Goal: Contribute content: Add original content to the website for others to see

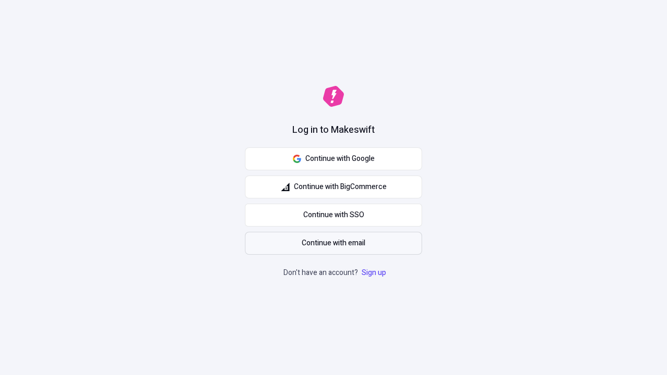
click at [334, 243] on span "Continue with email" at bounding box center [334, 243] width 64 height 11
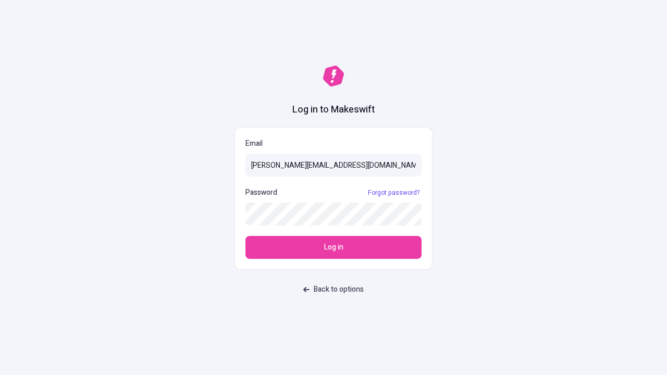
type input "sasha+test-ui@makeswift.com"
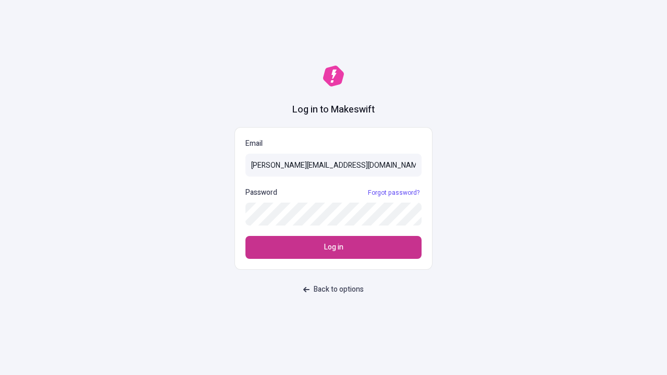
click at [334, 248] on span "Log in" at bounding box center [333, 247] width 19 height 11
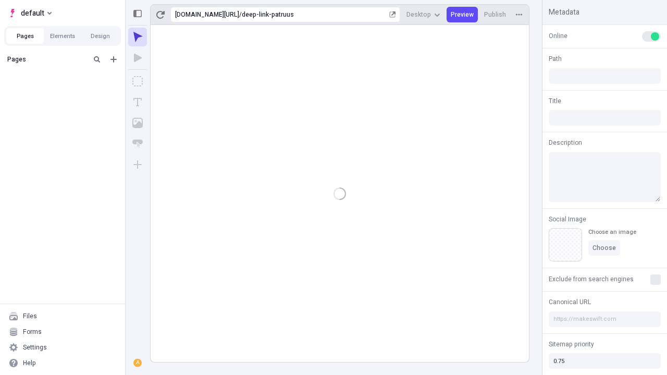
type input "/deep-link-patruus"
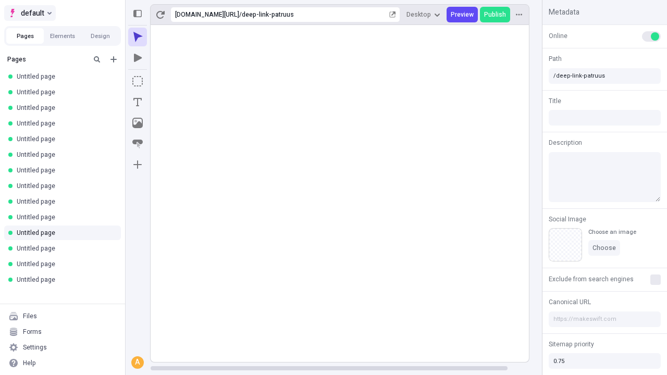
click at [29, 13] on span "default" at bounding box center [32, 13] width 23 height 13
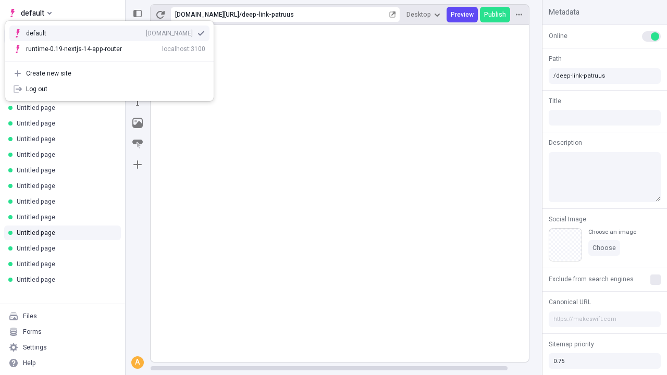
click at [114, 59] on icon "Add new" at bounding box center [113, 59] width 6 height 6
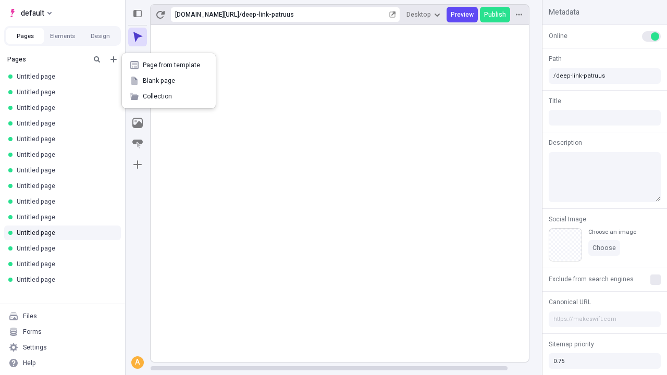
click at [169, 81] on span "Blank page" at bounding box center [175, 81] width 65 height 8
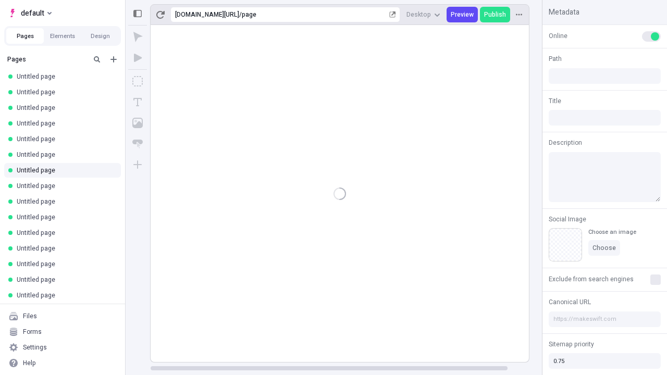
type input "/page"
click at [138, 81] on icon "Box" at bounding box center [137, 81] width 10 height 10
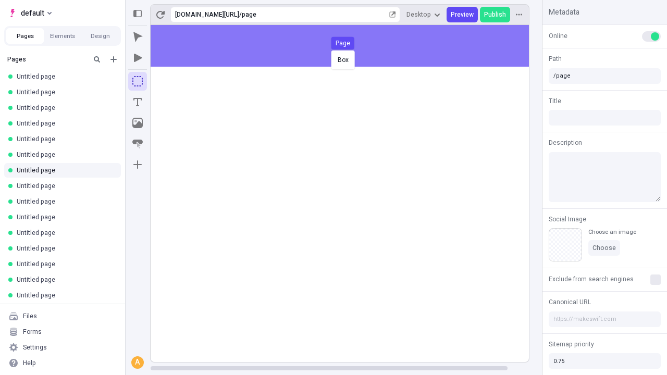
click at [350, 46] on div "Box Page" at bounding box center [333, 187] width 667 height 375
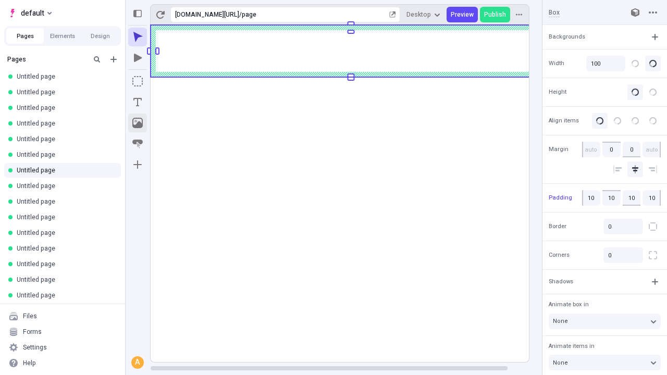
click at [138, 123] on icon "Image" at bounding box center [137, 123] width 10 height 10
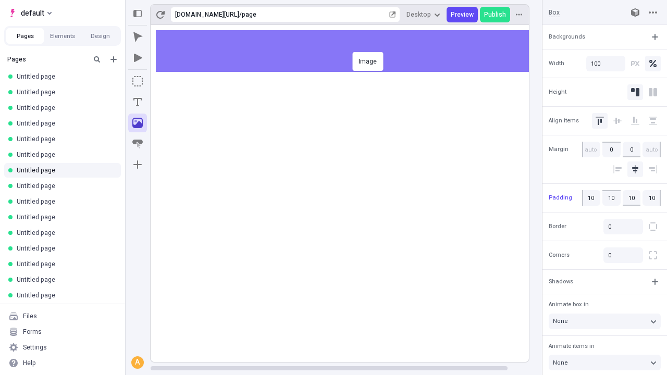
click at [350, 51] on div "Image" at bounding box center [333, 187] width 667 height 375
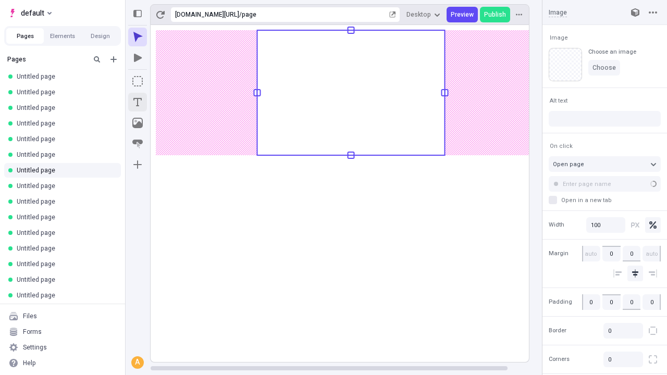
click at [138, 102] on icon "Text" at bounding box center [137, 102] width 8 height 8
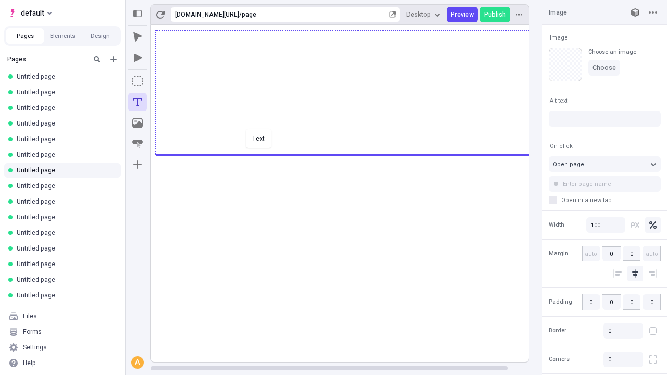
click at [350, 154] on div "Text" at bounding box center [333, 187] width 667 height 375
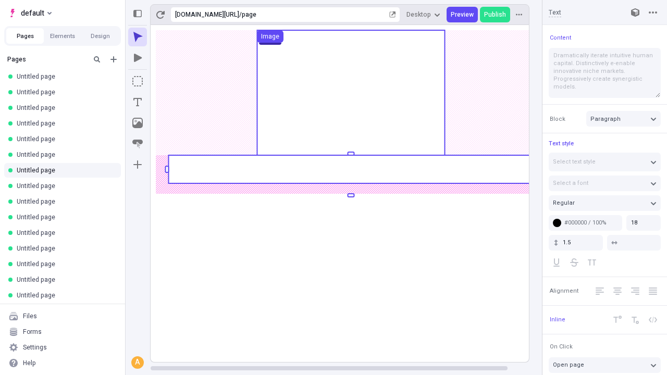
click at [350, 169] on rect at bounding box center [350, 169] width 365 height 28
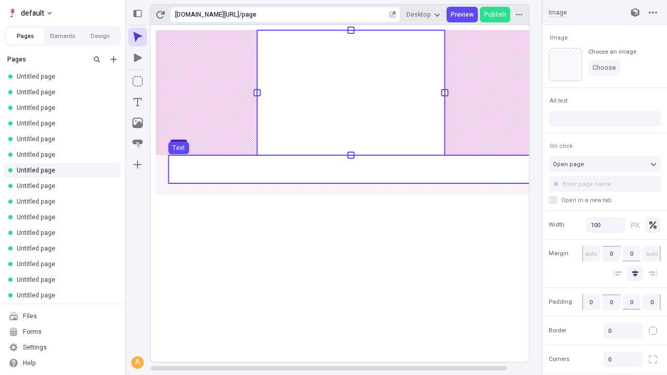
click at [350, 169] on use at bounding box center [350, 169] width 365 height 28
click at [350, 169] on rect at bounding box center [351, 193] width 401 height 337
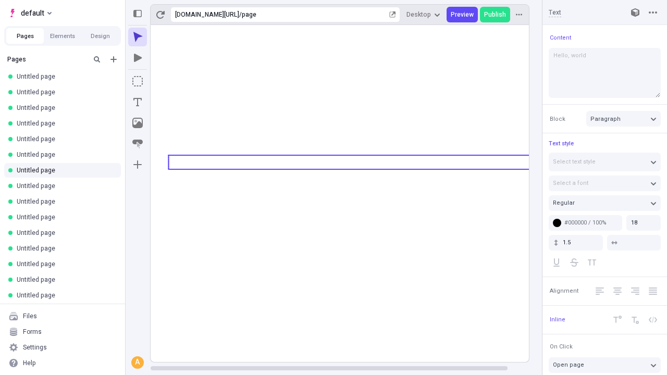
type textarea "Hello, world!"
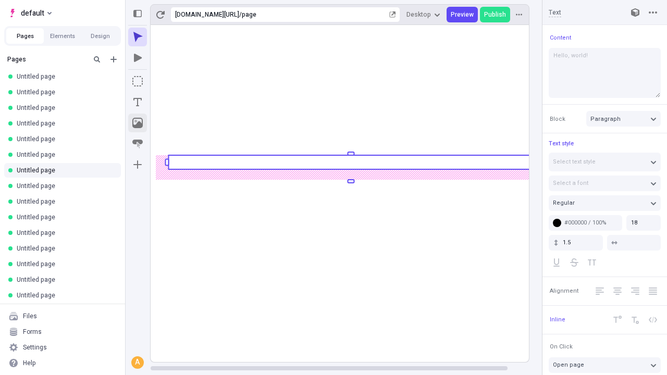
click at [138, 123] on icon "Image" at bounding box center [137, 123] width 10 height 10
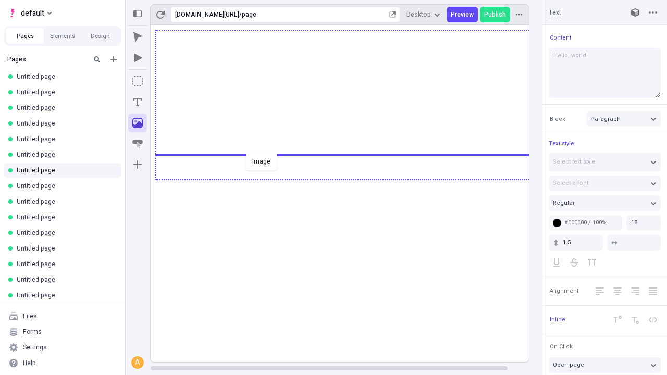
click at [350, 179] on div "Image" at bounding box center [333, 187] width 667 height 375
